Goal: Task Accomplishment & Management: Use online tool/utility

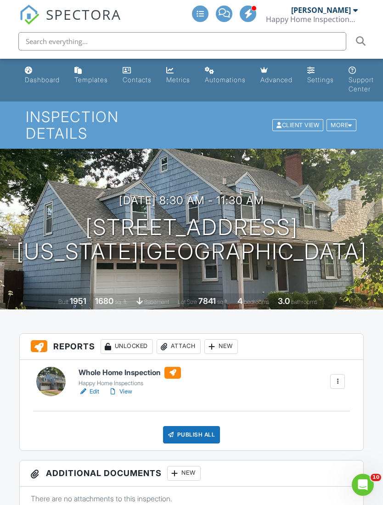
click at [188, 339] on div "Attach" at bounding box center [178, 346] width 44 height 15
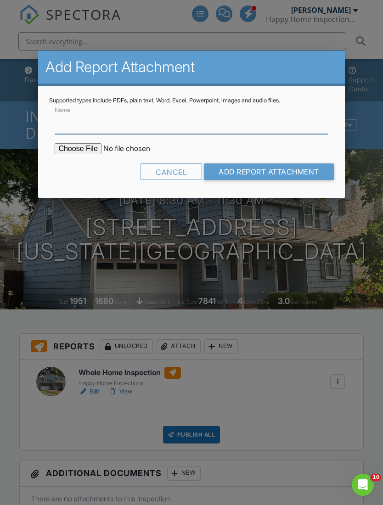
click at [100, 127] on input "Name" at bounding box center [191, 122] width 273 height 22
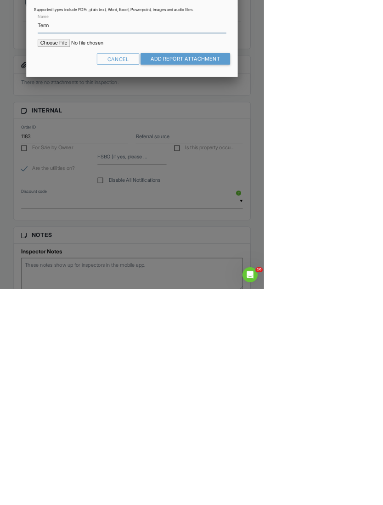
scroll to position [199, 0]
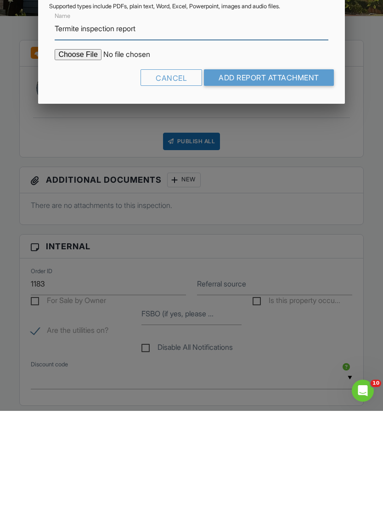
type input "Termite inspection report"
click at [74, 143] on input "file" at bounding box center [133, 148] width 156 height 11
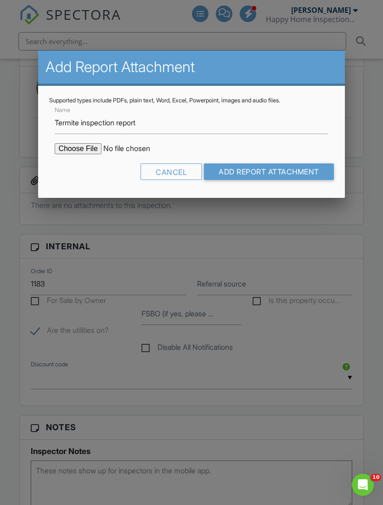
type input "C:\fakepath\CamScanner 08-27-2025 10.32.pdf"
click at [289, 173] on input "Add Report Attachment" at bounding box center [269, 171] width 130 height 17
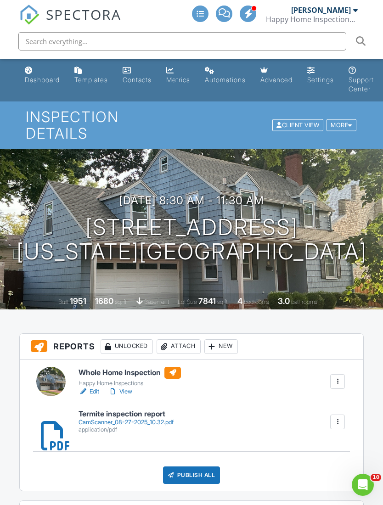
click at [180, 332] on div "Attach" at bounding box center [178, 346] width 44 height 15
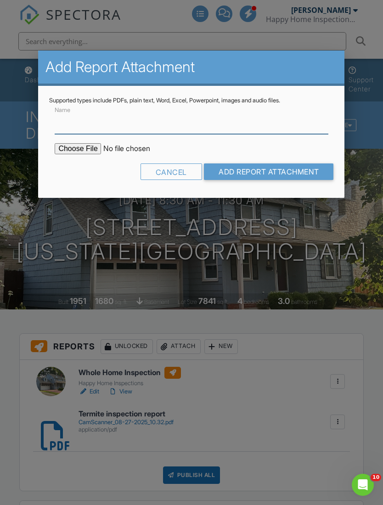
click at [98, 129] on input "Name" at bounding box center [191, 122] width 273 height 22
type input "Chimney inspection report"
click at [74, 153] on input "file" at bounding box center [133, 148] width 156 height 11
type input "C:\fakepath\[DATE] 11:08 AM Microsoft Lens.pdf"
click at [284, 178] on input "Add Report Attachment" at bounding box center [269, 171] width 130 height 17
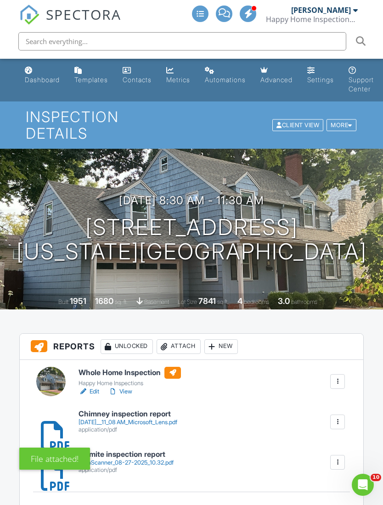
click at [151, 450] on h6 "Termite inspection report" at bounding box center [125, 454] width 95 height 8
click at [34, 77] on div "Dashboard" at bounding box center [42, 80] width 35 height 8
